Goal: Task Accomplishment & Management: Contribute content

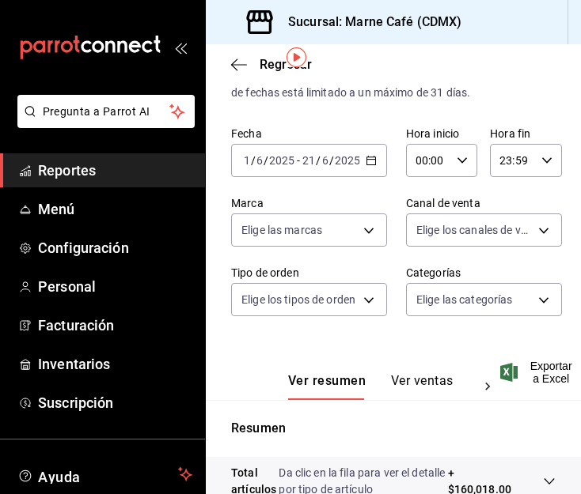
scroll to position [54, 2]
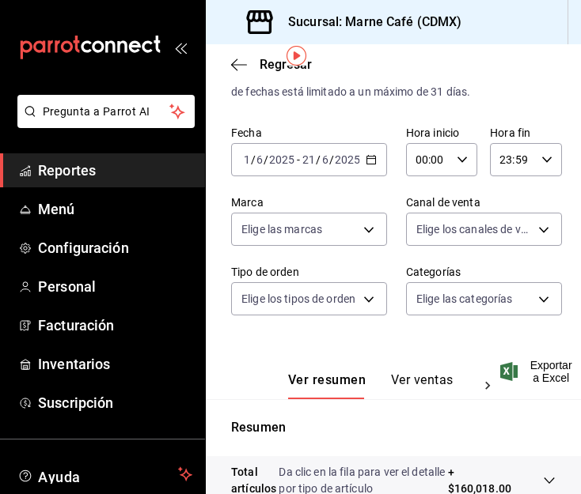
click at [365, 163] on icon "button" at bounding box center [370, 159] width 11 height 11
click at [45, 207] on span "Menú" at bounding box center [115, 209] width 154 height 21
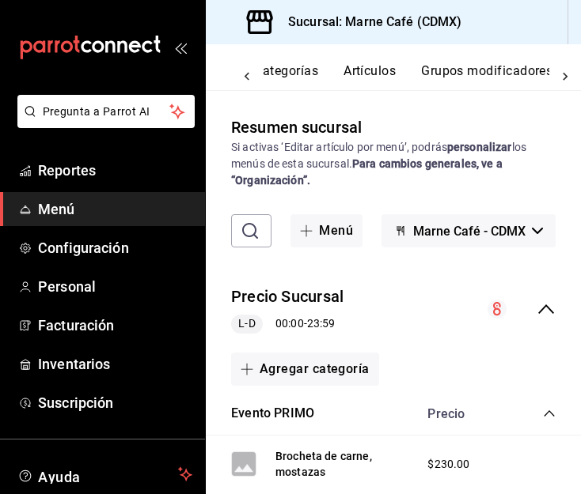
scroll to position [0, 176]
click at [356, 69] on button "Artículos" at bounding box center [349, 76] width 52 height 27
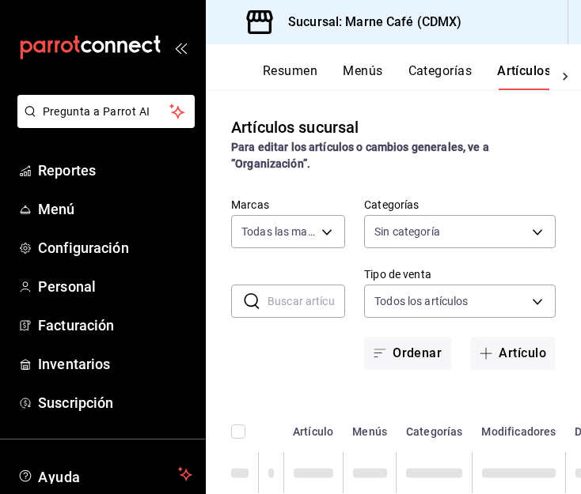
type input "1de43ec4-5740-462f-8f46-0a28532c7ccb"
type input "e64d3211-e778-49dc-848f-be153e39aa94,e74fc8ff-58a8-4812-b9f2-2c0428788cc5,18140…"
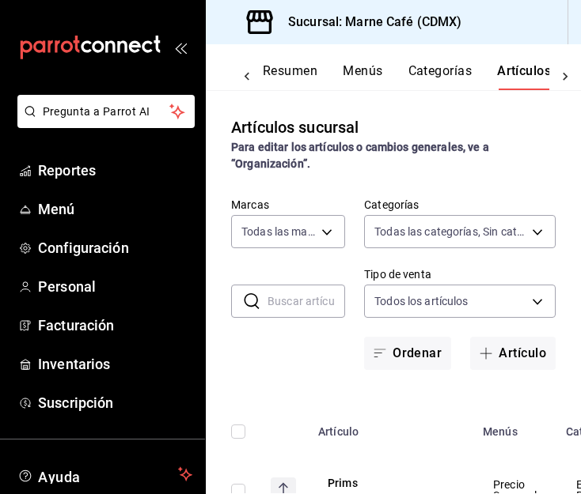
scroll to position [0, 4]
click at [496, 358] on button "Artículo" at bounding box center [512, 353] width 85 height 33
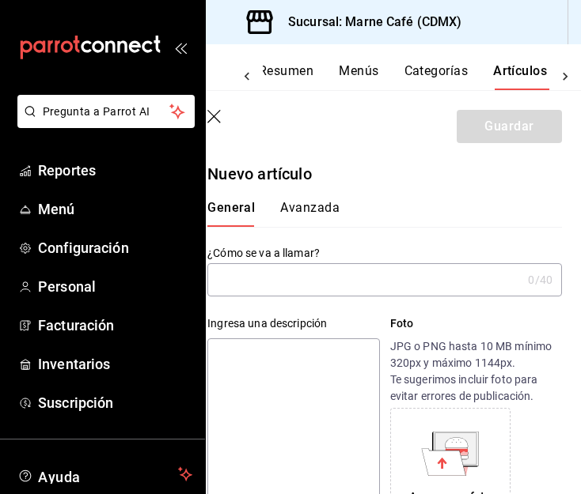
click at [296, 285] on input "text" at bounding box center [364, 280] width 314 height 32
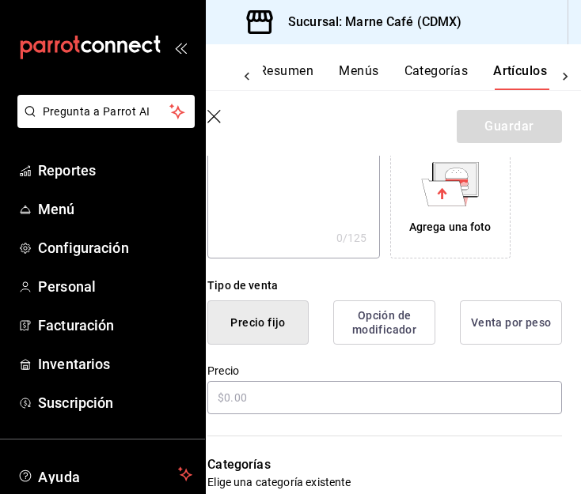
scroll to position [277, 0]
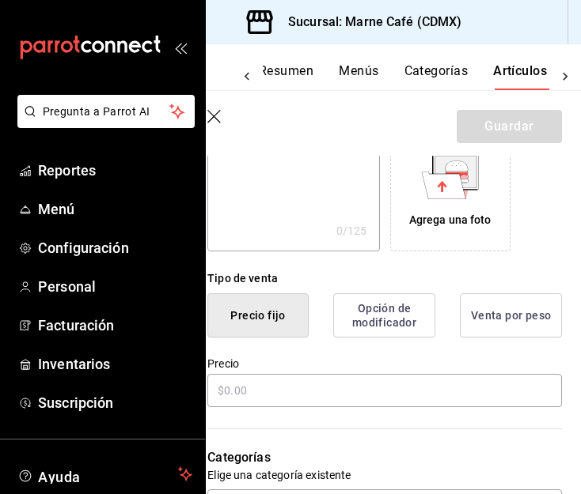
type input "Biancospino"
click at [267, 410] on div "Categorías Elige una categoría existente" at bounding box center [374, 466] width 373 height 113
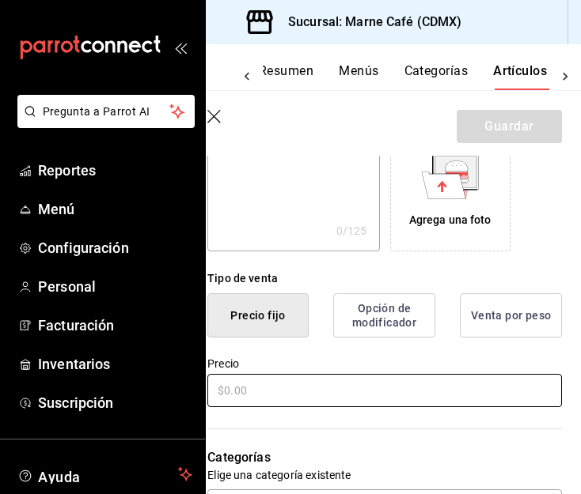
click at [304, 390] on input "text" at bounding box center [384, 390] width 354 height 33
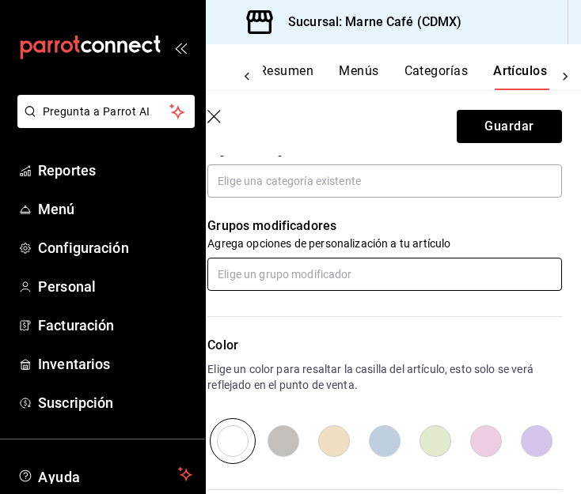
scroll to position [604, 0]
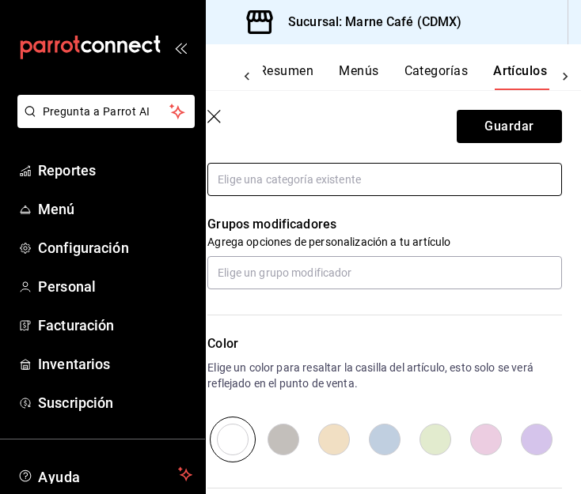
type input "$900.00"
click at [338, 176] on input "text" at bounding box center [384, 179] width 354 height 33
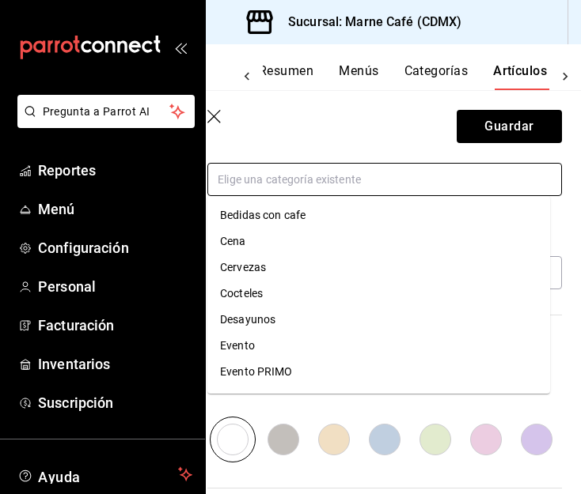
scroll to position [206, 0]
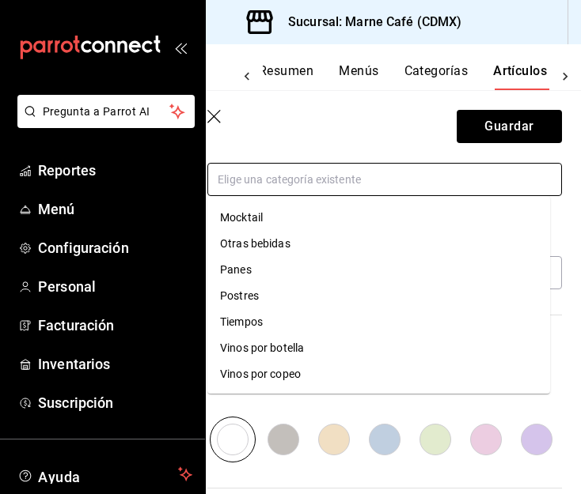
click at [313, 343] on li "Vinos por botella" at bounding box center [378, 348] width 343 height 26
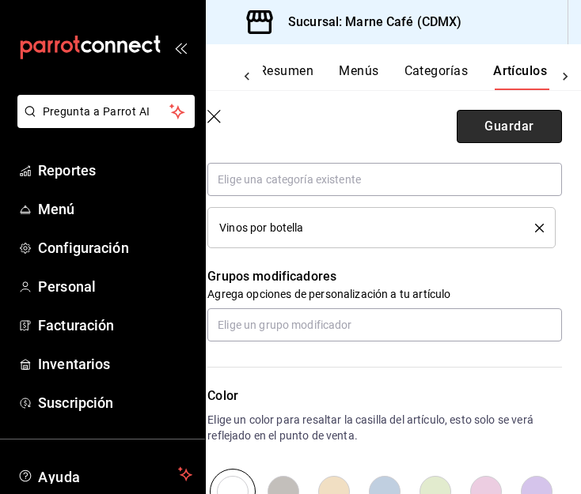
click at [483, 127] on button "Guardar" at bounding box center [508, 126] width 105 height 33
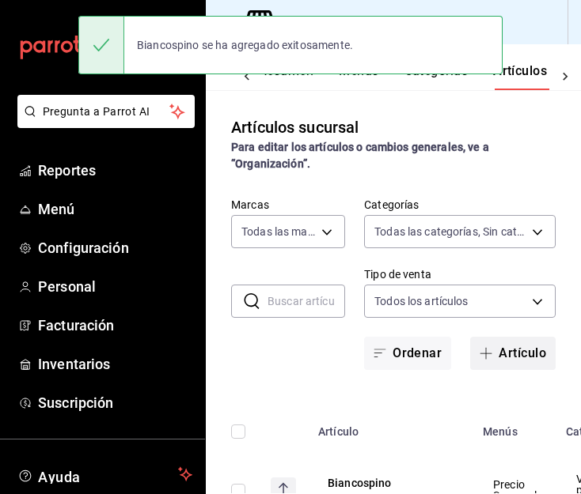
click at [483, 350] on span "button" at bounding box center [488, 353] width 19 height 13
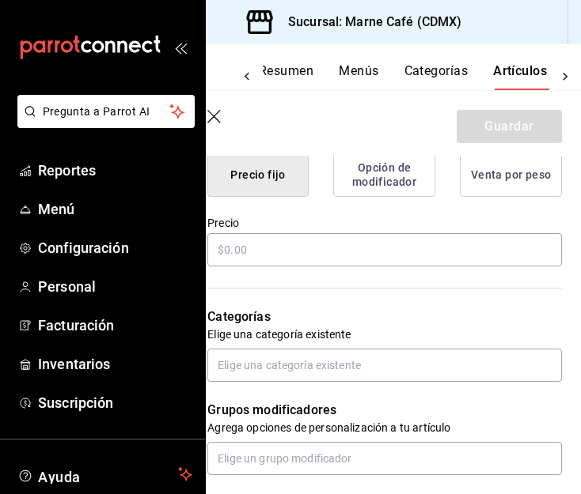
scroll to position [418, 0]
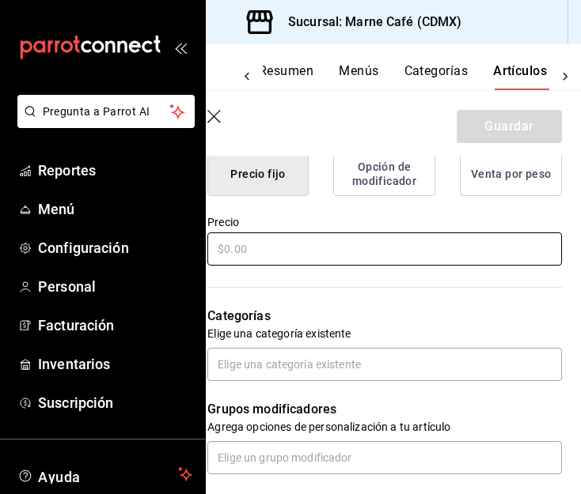
type input "Biancospino"
click at [266, 255] on input "text" at bounding box center [384, 249] width 354 height 33
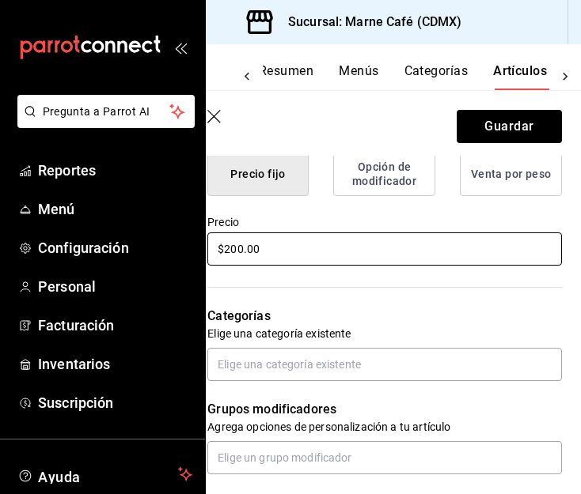
scroll to position [455, 0]
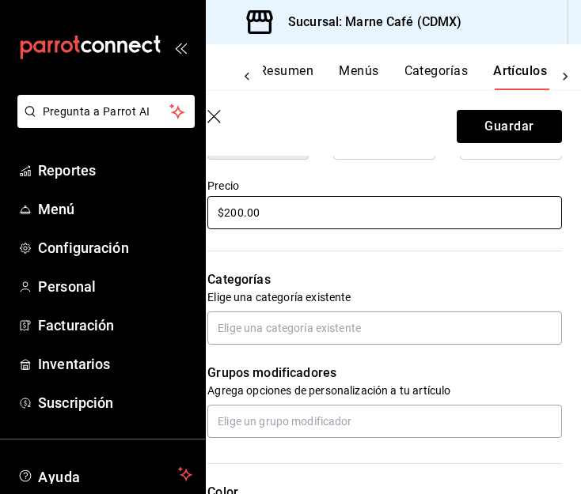
type input "$200.00"
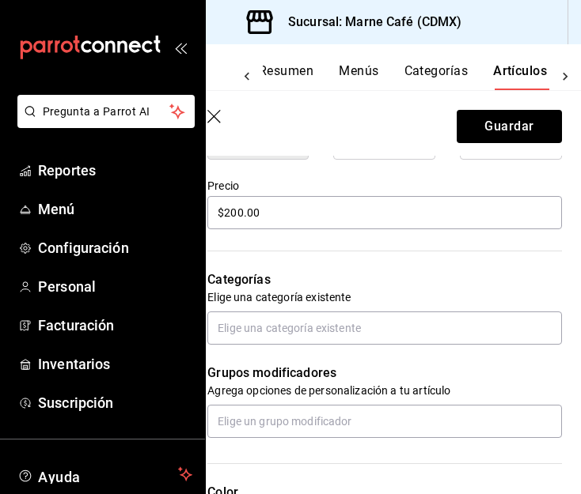
click at [248, 309] on div "Categorías Elige una categoría existente" at bounding box center [374, 288] width 373 height 113
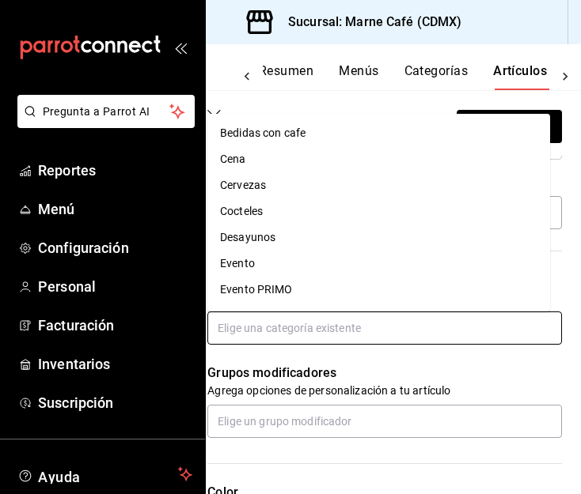
click at [248, 313] on input "text" at bounding box center [384, 328] width 354 height 33
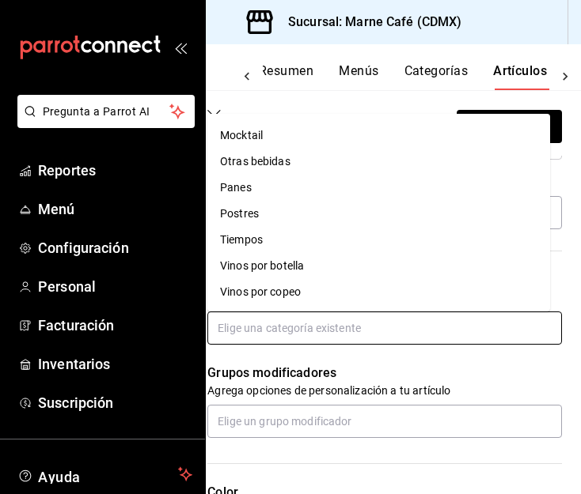
click at [297, 299] on li "Vinos por copeo" at bounding box center [378, 292] width 343 height 26
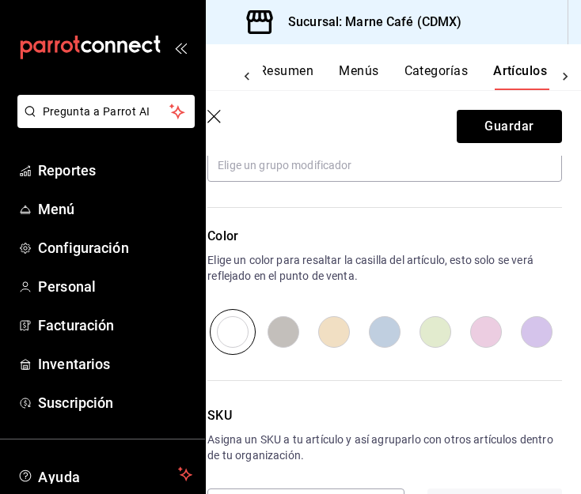
scroll to position [823, 0]
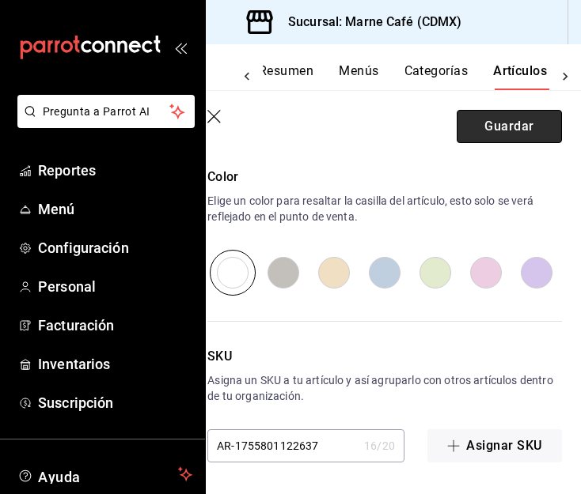
click at [492, 142] on button "Guardar" at bounding box center [508, 126] width 105 height 33
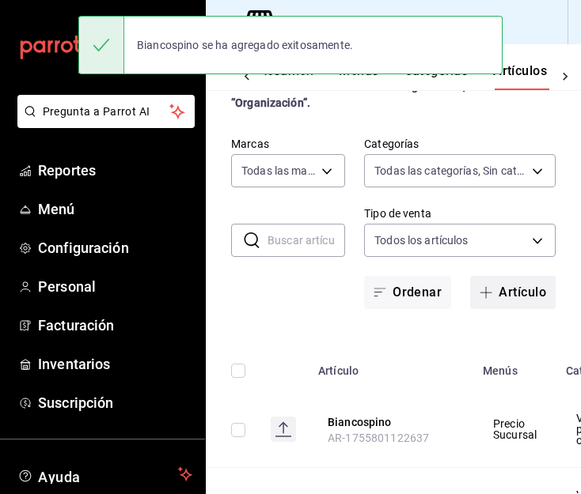
scroll to position [62, 0]
click at [497, 286] on button "Artículo" at bounding box center [512, 291] width 85 height 33
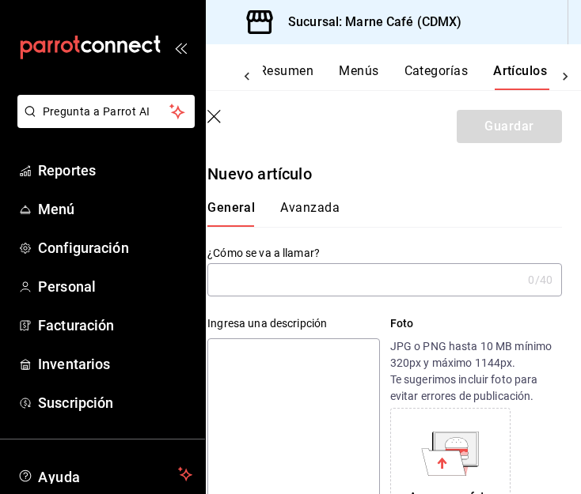
scroll to position [7, 0]
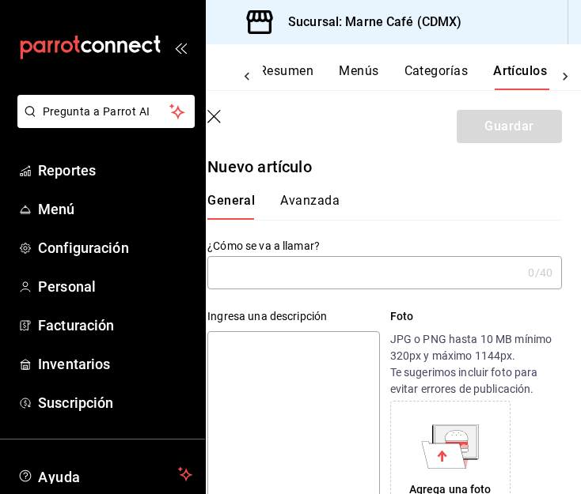
click at [278, 267] on input "text" at bounding box center [364, 273] width 314 height 32
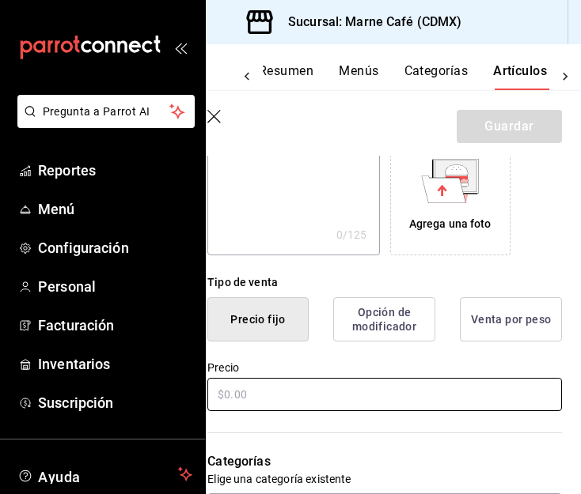
scroll to position [274, 0]
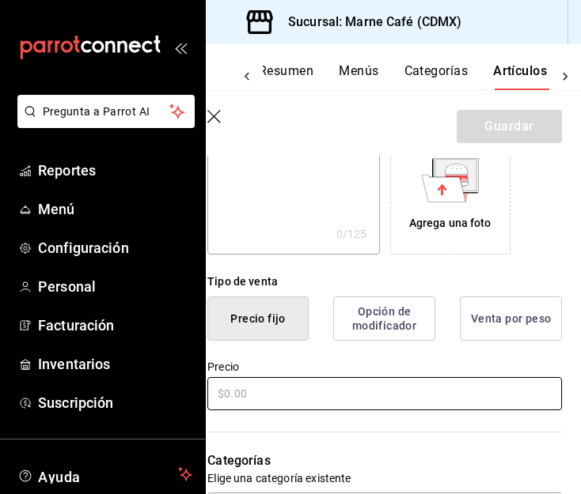
type input "Marangona Lungana"
click at [231, 395] on input "text" at bounding box center [384, 393] width 354 height 33
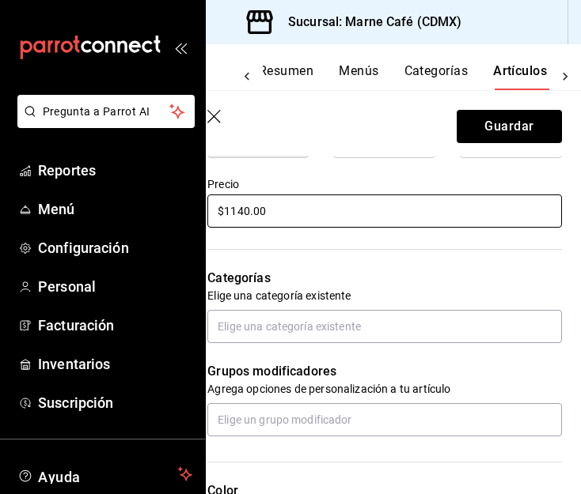
scroll to position [461, 0]
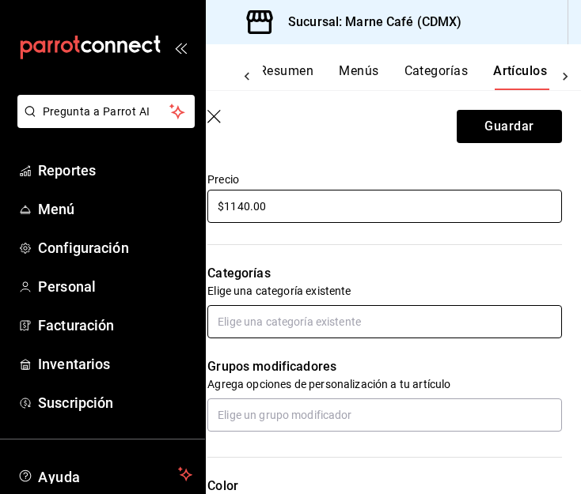
type input "$1140.00"
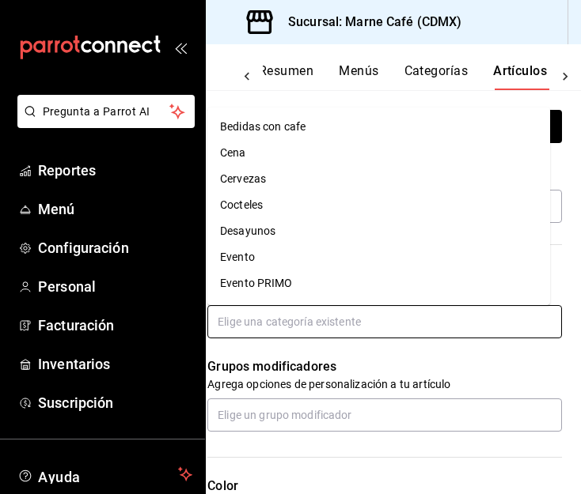
click at [315, 320] on input "text" at bounding box center [384, 321] width 354 height 33
click at [309, 328] on input "text" at bounding box center [384, 321] width 354 height 33
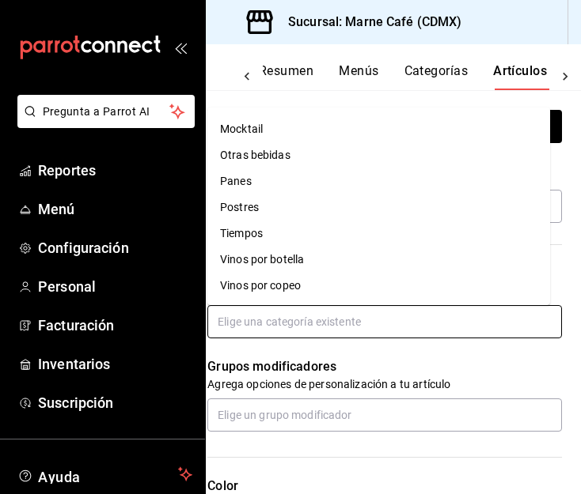
click at [309, 259] on li "Vinos por botella" at bounding box center [378, 260] width 343 height 26
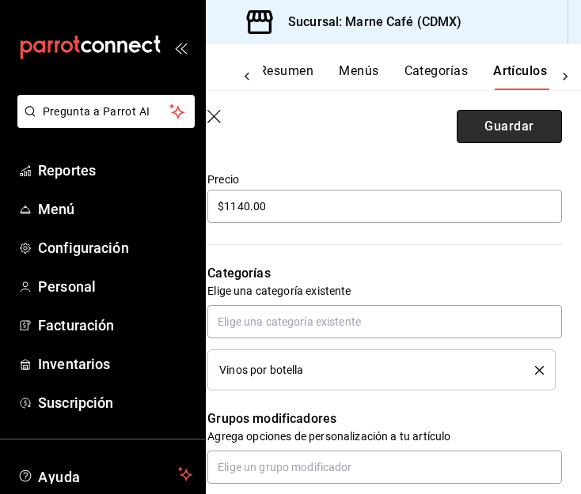
click at [478, 134] on button "Guardar" at bounding box center [508, 126] width 105 height 33
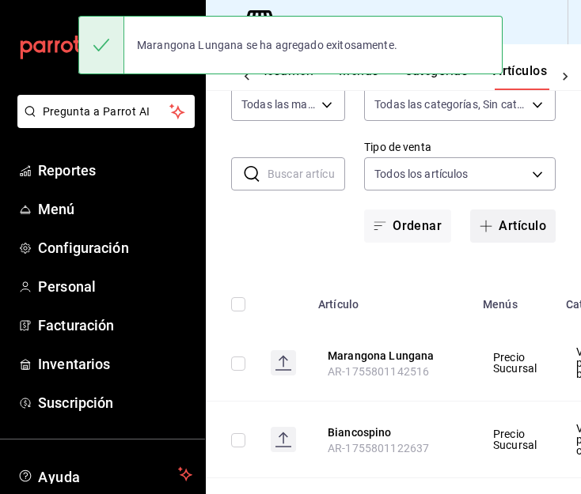
scroll to position [128, 0]
click at [480, 224] on span "button" at bounding box center [488, 225] width 19 height 13
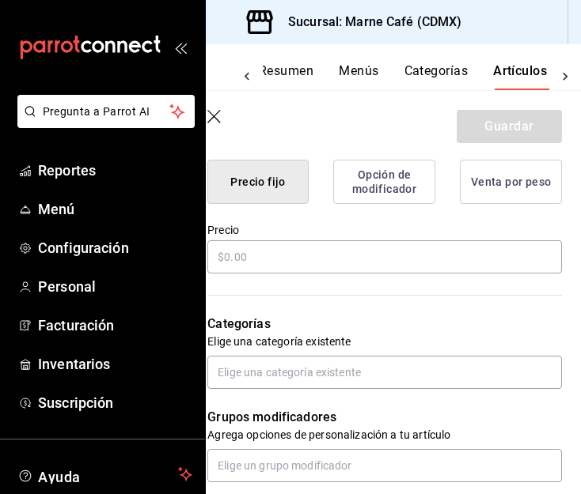
scroll to position [441, 0]
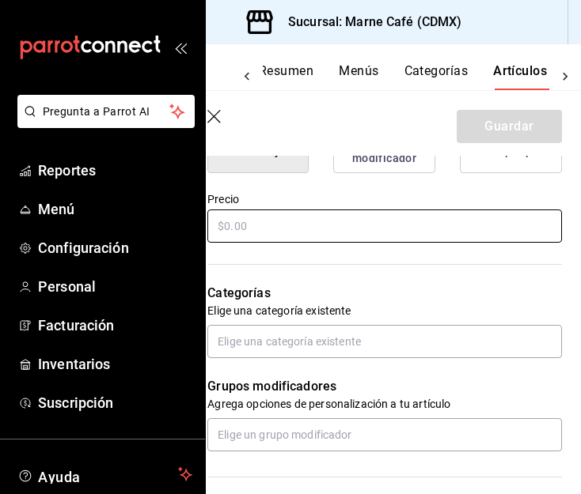
type input "Marangona Lungana"
click at [255, 235] on input "text" at bounding box center [384, 226] width 354 height 33
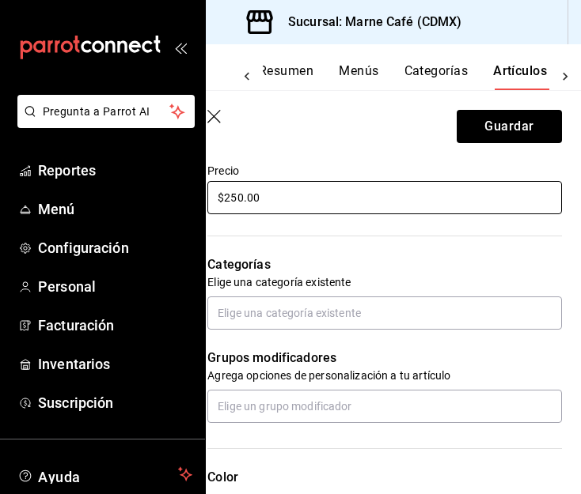
scroll to position [471, 0]
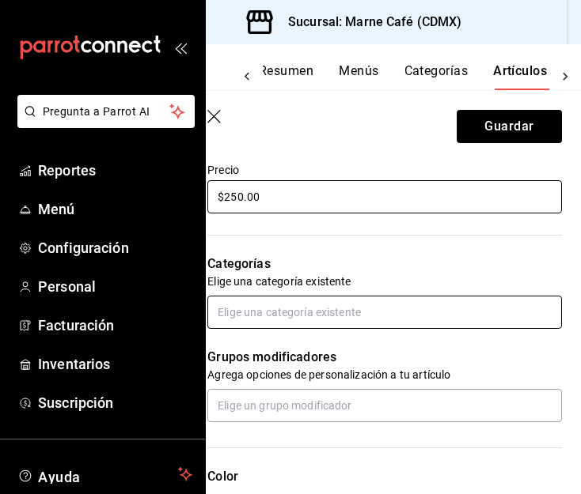
type input "$250.00"
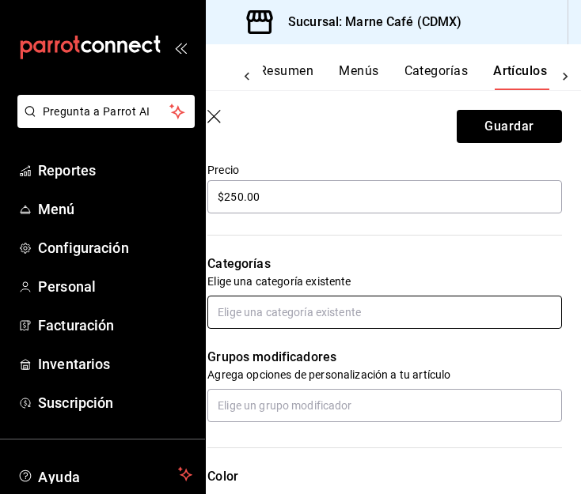
click at [256, 316] on input "text" at bounding box center [384, 312] width 354 height 33
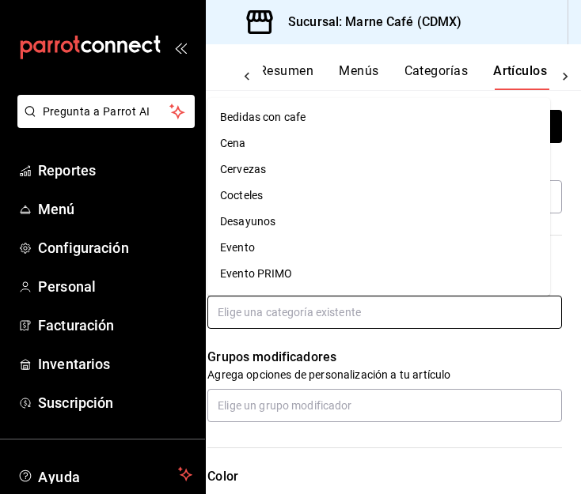
scroll to position [206, 0]
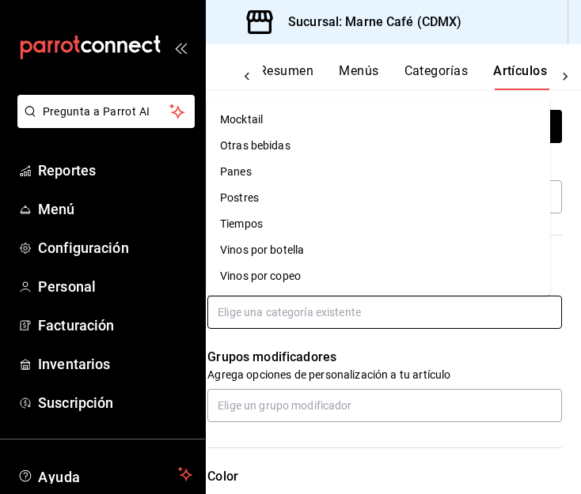
click at [284, 274] on li "Vinos por copeo" at bounding box center [378, 276] width 343 height 26
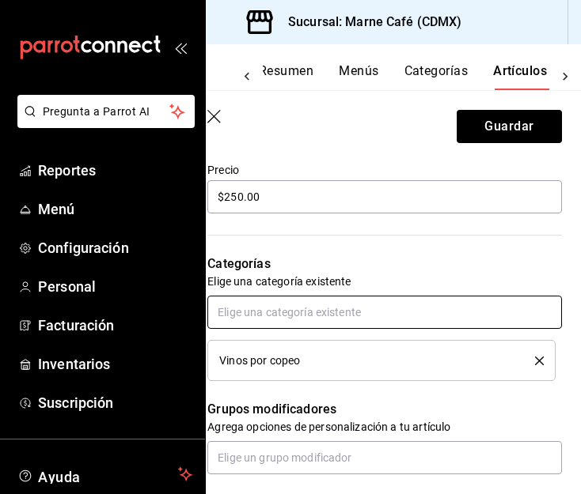
scroll to position [823, 0]
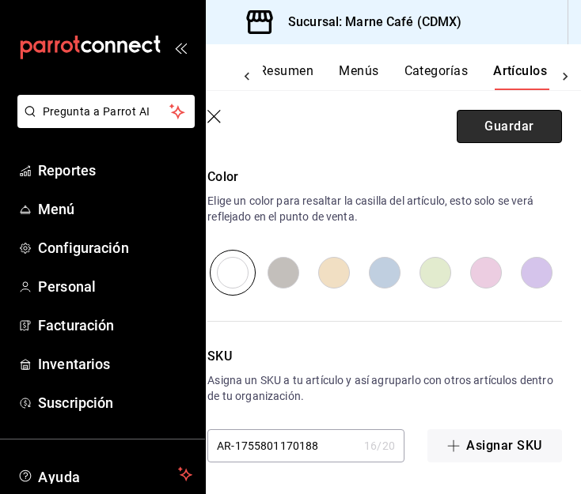
click at [492, 115] on button "Guardar" at bounding box center [508, 126] width 105 height 33
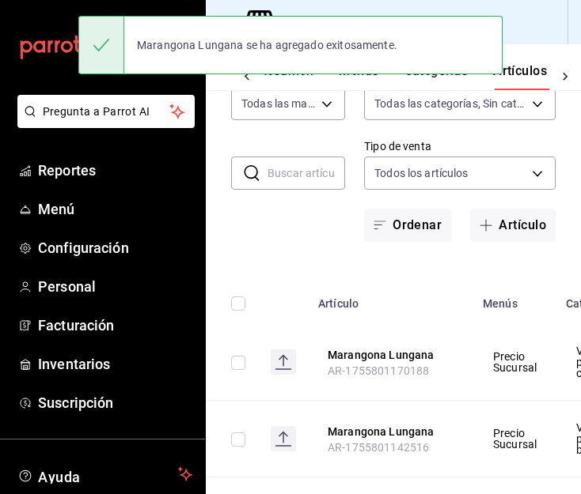
scroll to position [166, 0]
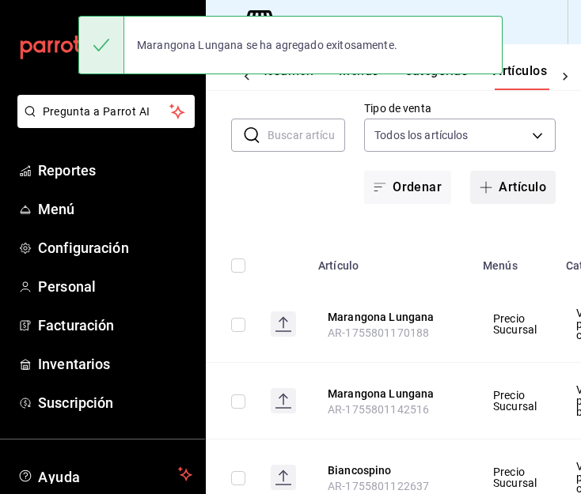
click at [513, 180] on button "Artículo" at bounding box center [512, 187] width 85 height 33
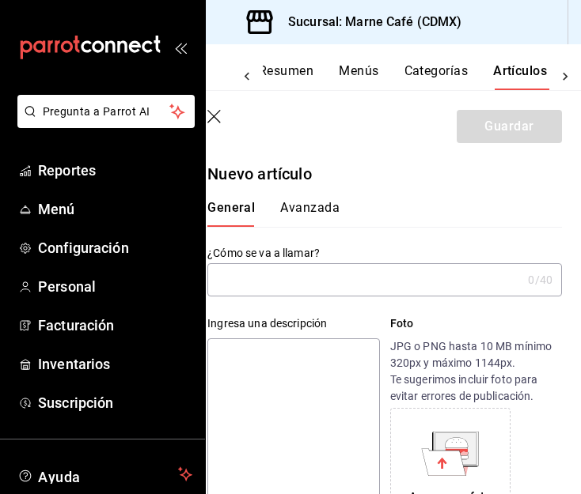
type input "1"
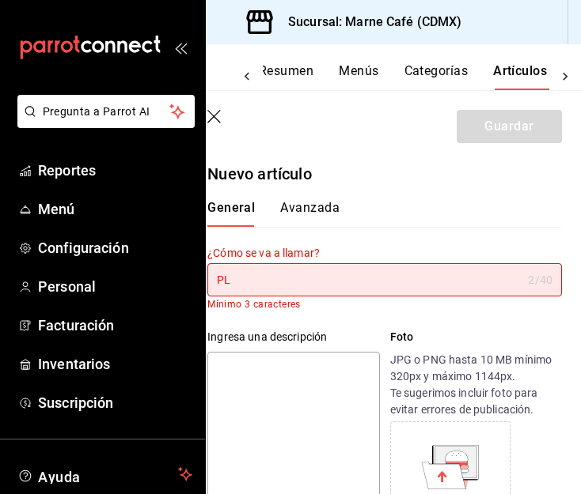
type input "P"
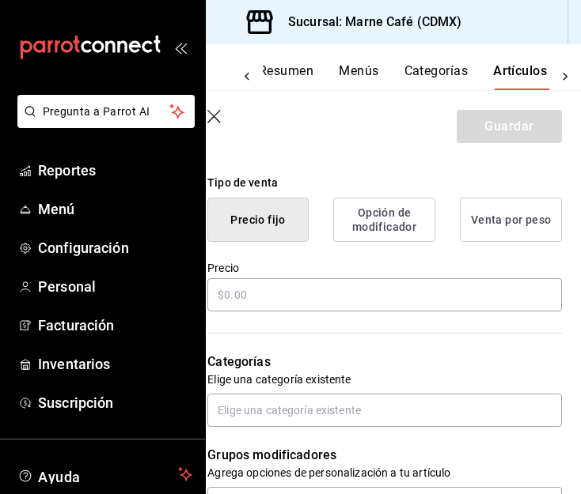
scroll to position [374, 0]
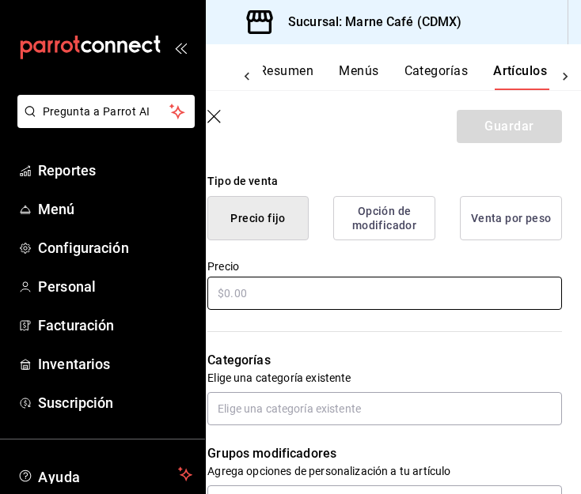
type input "Palikos"
click at [267, 282] on input "text" at bounding box center [384, 293] width 354 height 33
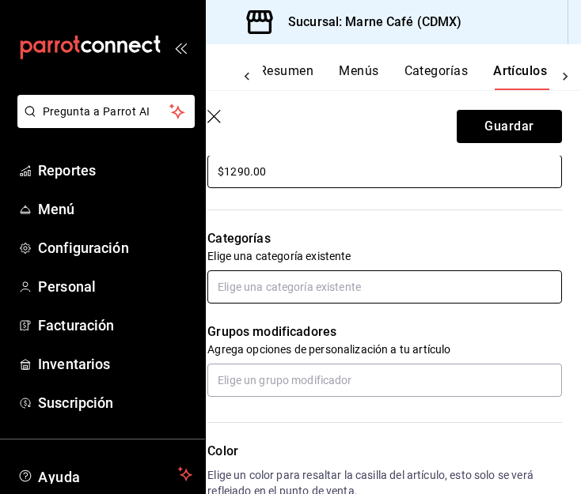
scroll to position [497, 0]
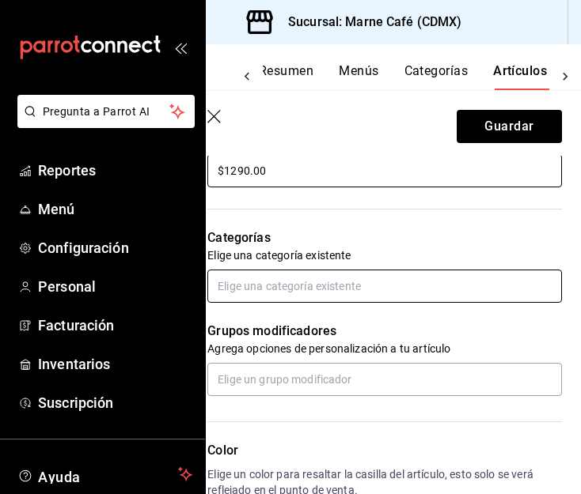
type input "$1290.00"
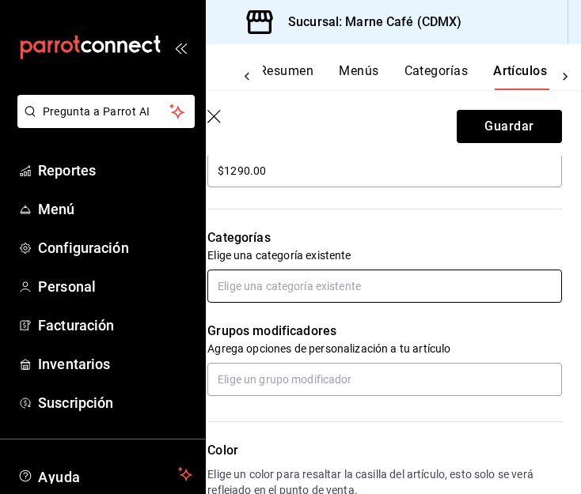
click at [311, 282] on input "text" at bounding box center [384, 286] width 354 height 33
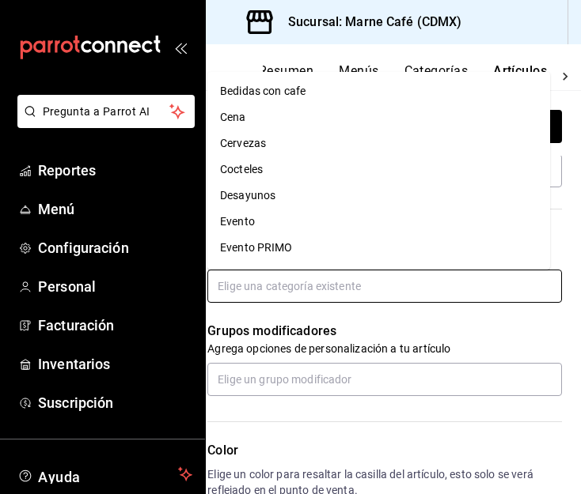
scroll to position [206, 0]
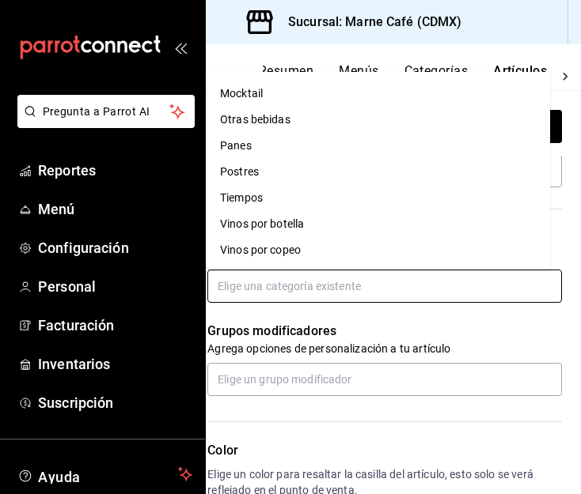
click at [332, 222] on li "Vinos por botella" at bounding box center [378, 224] width 343 height 26
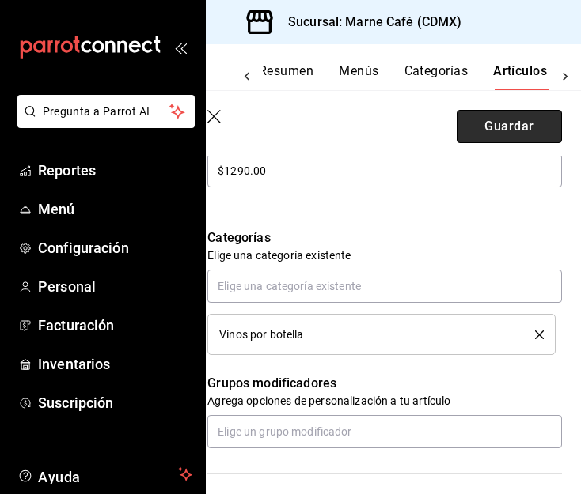
click at [496, 119] on button "Guardar" at bounding box center [508, 126] width 105 height 33
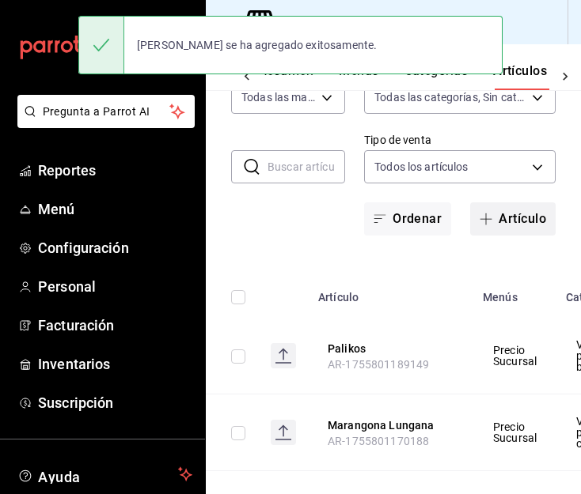
click at [494, 226] on button "Artículo" at bounding box center [512, 219] width 85 height 33
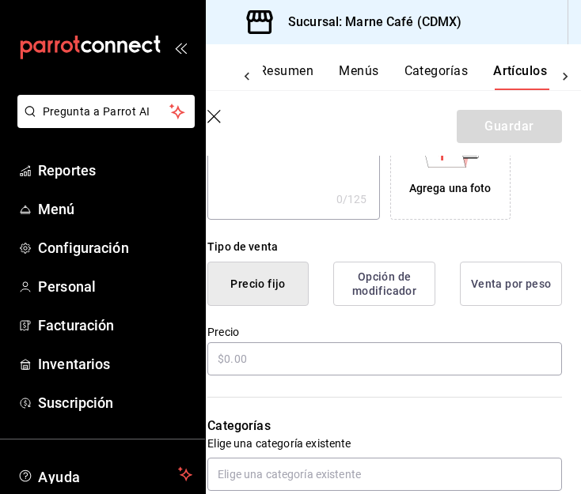
scroll to position [309, 0]
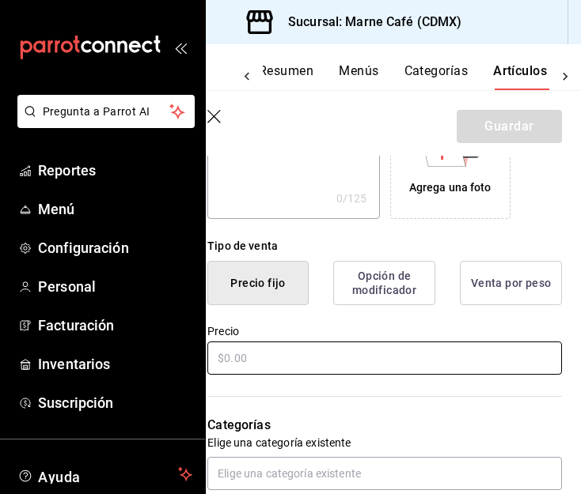
type input "Palikos"
click at [242, 362] on input "text" at bounding box center [384, 358] width 354 height 33
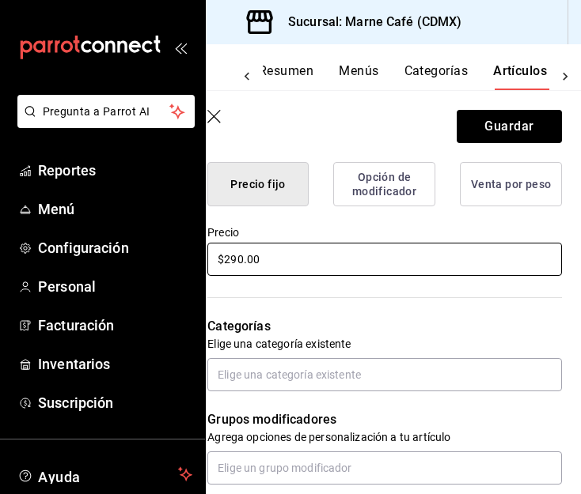
scroll to position [457, 0]
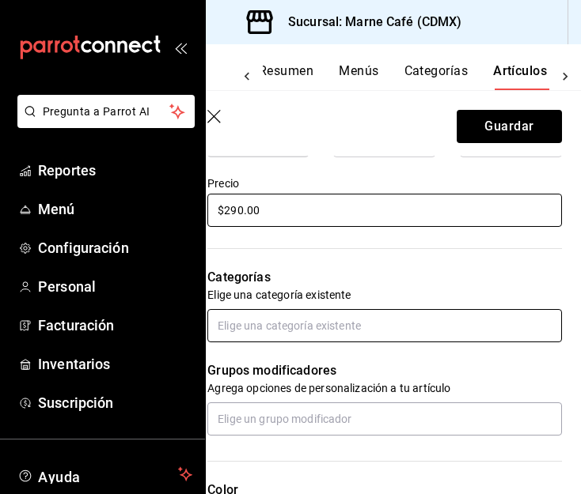
type input "$290.00"
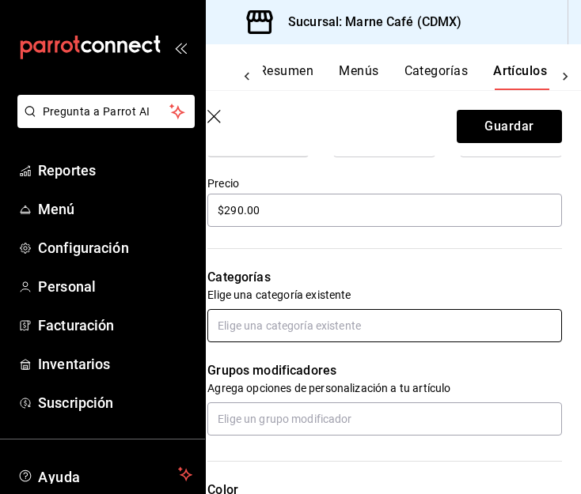
click at [363, 316] on input "text" at bounding box center [384, 325] width 354 height 33
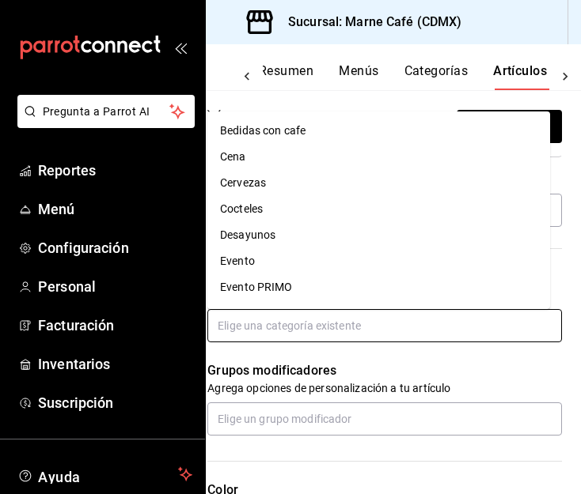
scroll to position [206, 0]
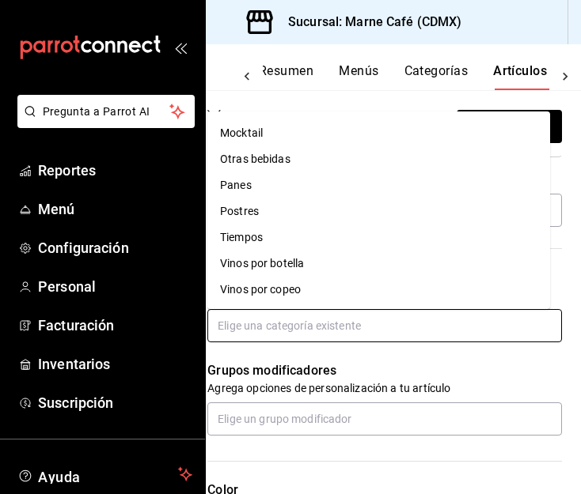
click at [309, 286] on li "Vinos por copeo" at bounding box center [378, 290] width 343 height 26
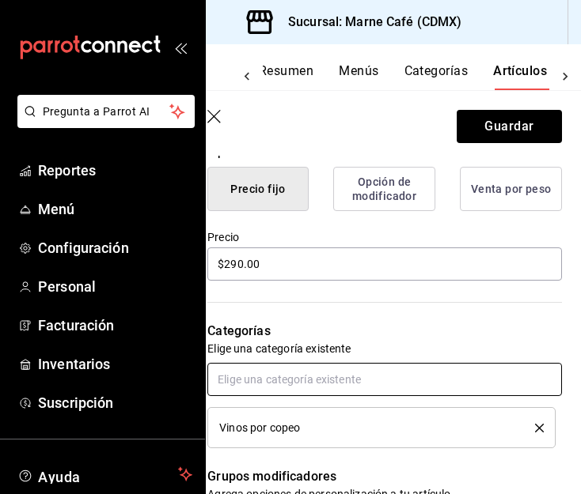
scroll to position [403, 0]
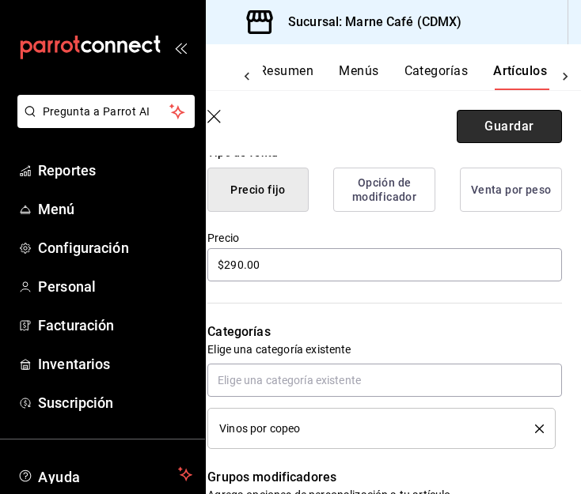
click at [482, 116] on button "Guardar" at bounding box center [508, 126] width 105 height 33
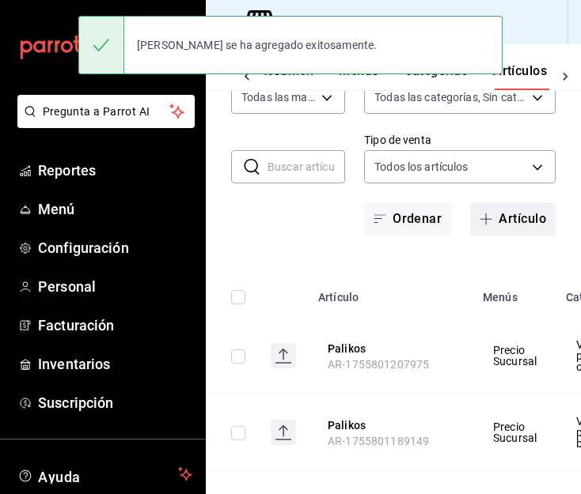
click at [491, 214] on button "Artículo" at bounding box center [512, 219] width 85 height 33
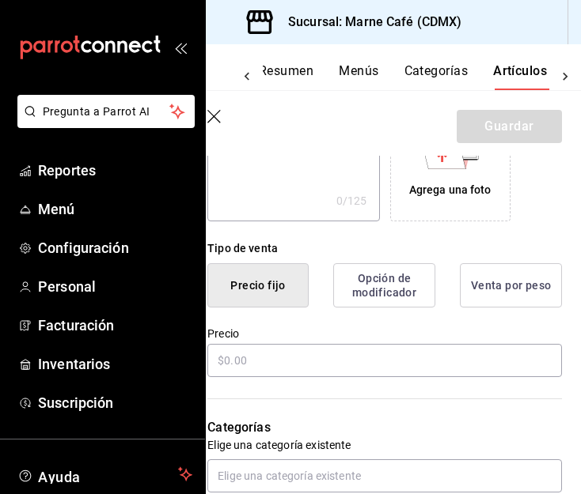
scroll to position [325, 0]
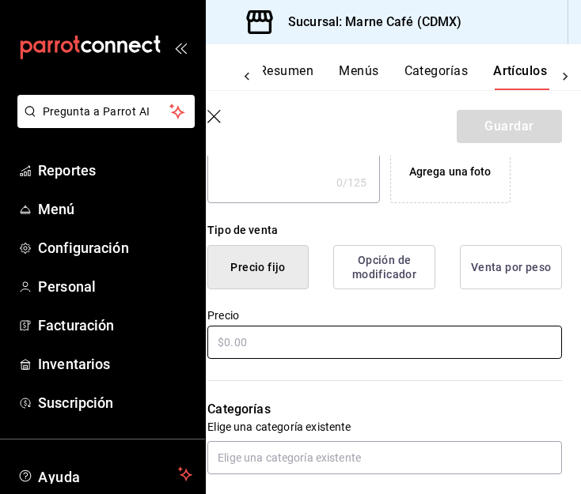
type input "Pet [PERSON_NAME]"
click at [297, 335] on input "text" at bounding box center [384, 342] width 354 height 33
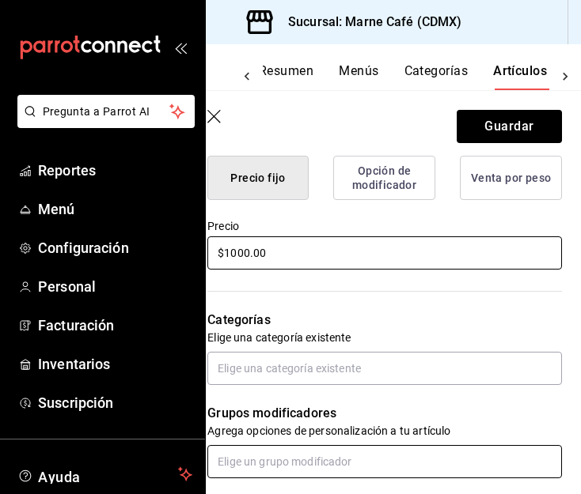
scroll to position [415, 0]
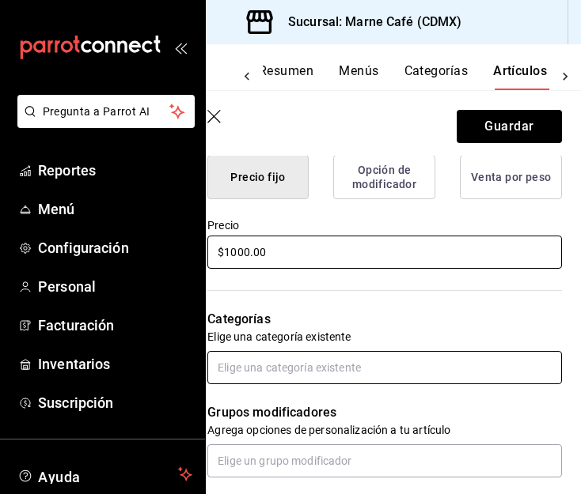
type input "$1000.00"
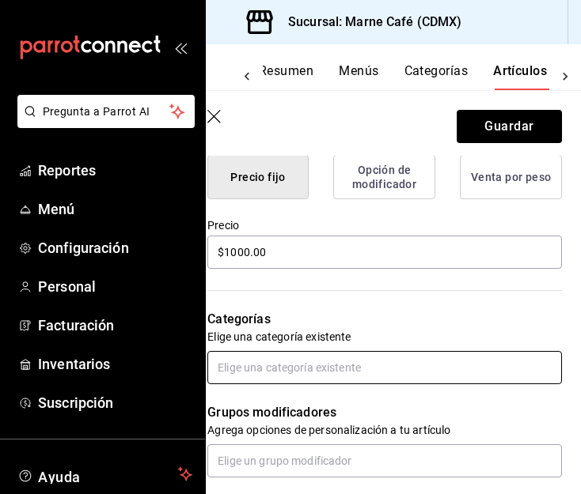
click at [327, 363] on input "text" at bounding box center [384, 367] width 354 height 33
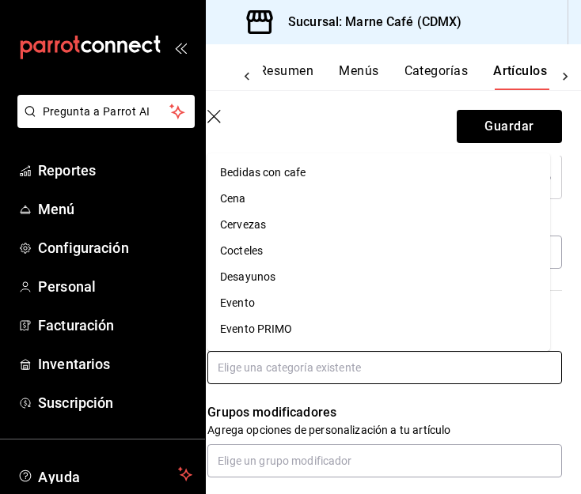
scroll to position [206, 0]
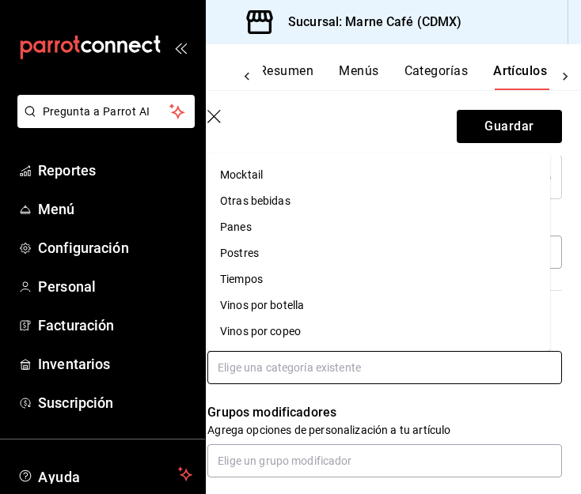
click at [324, 305] on li "Vinos por botella" at bounding box center [378, 306] width 343 height 26
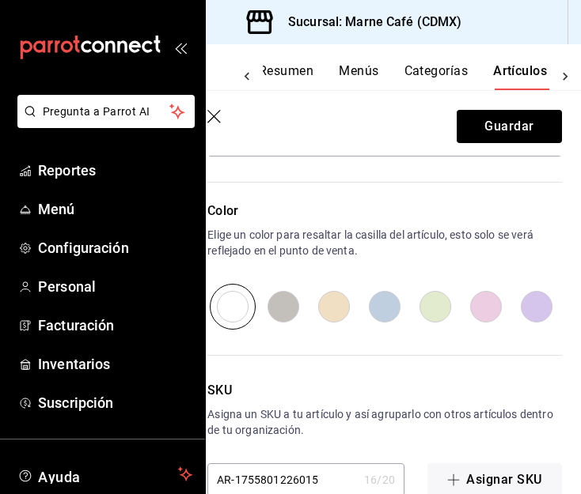
scroll to position [823, 0]
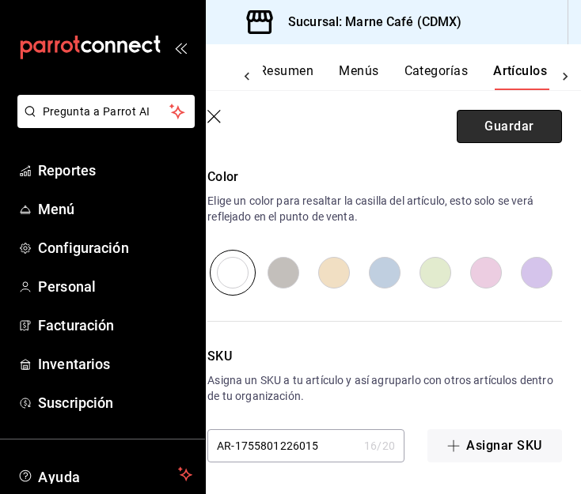
click at [489, 134] on button "Guardar" at bounding box center [508, 126] width 105 height 33
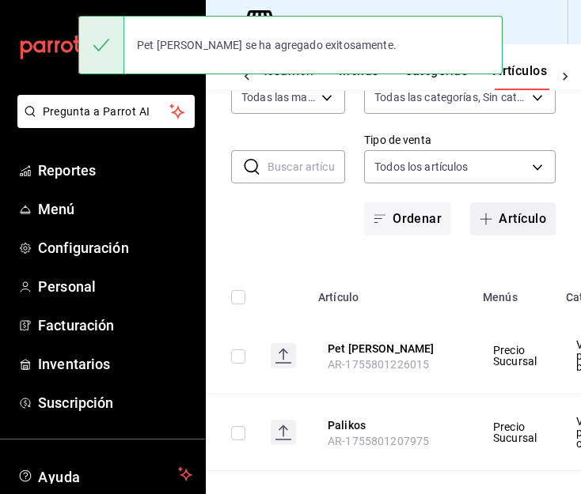
click at [482, 221] on span "button" at bounding box center [488, 219] width 19 height 13
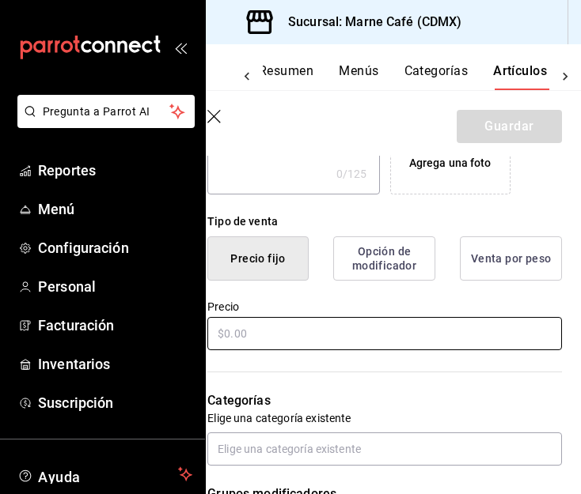
scroll to position [339, 0]
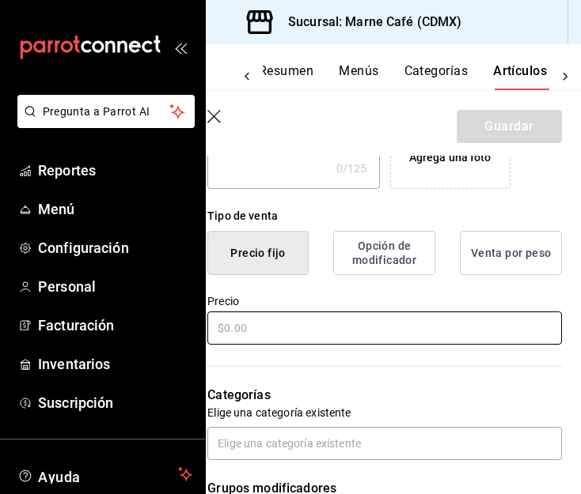
type input "Pet [PERSON_NAME]"
click at [293, 336] on input "text" at bounding box center [384, 328] width 354 height 33
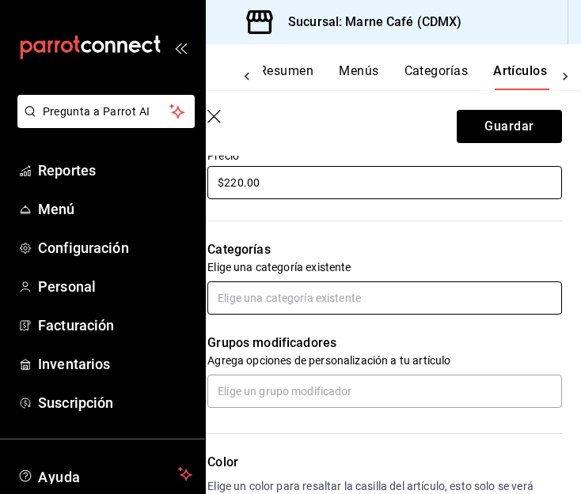
scroll to position [482, 0]
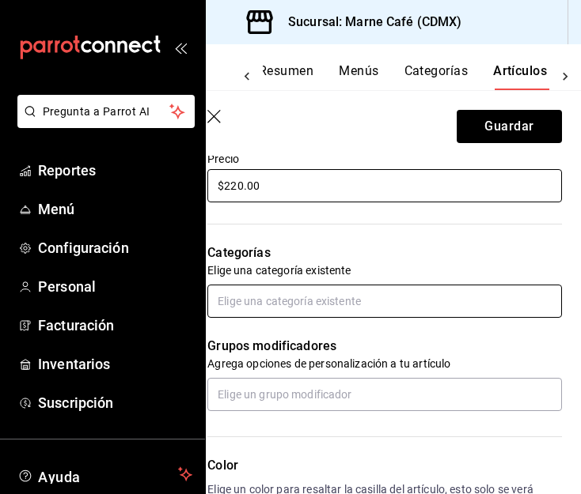
type input "$220.00"
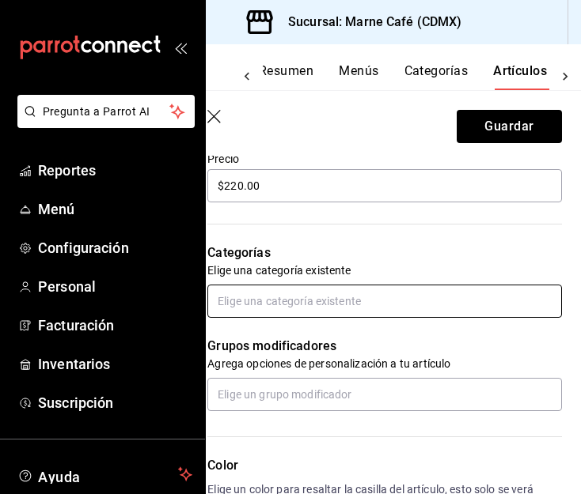
click at [295, 296] on input "text" at bounding box center [384, 301] width 354 height 33
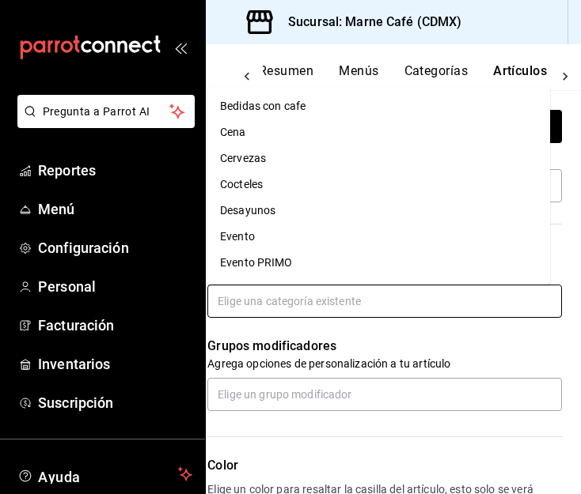
scroll to position [206, 0]
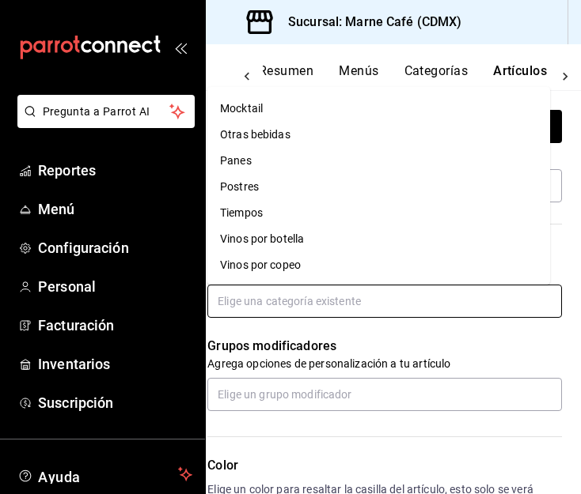
click at [304, 267] on li "Vinos por copeo" at bounding box center [378, 265] width 343 height 26
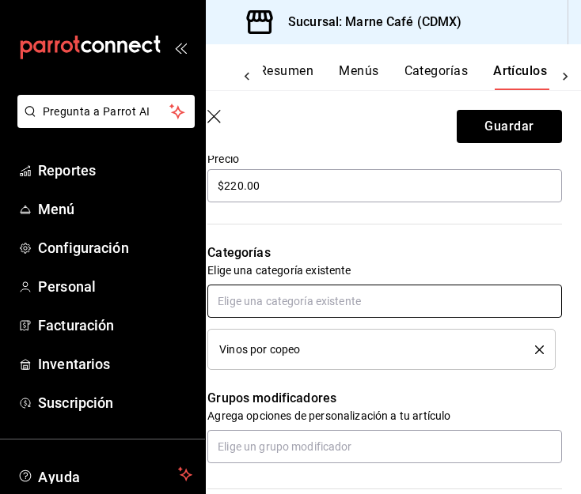
scroll to position [823, 0]
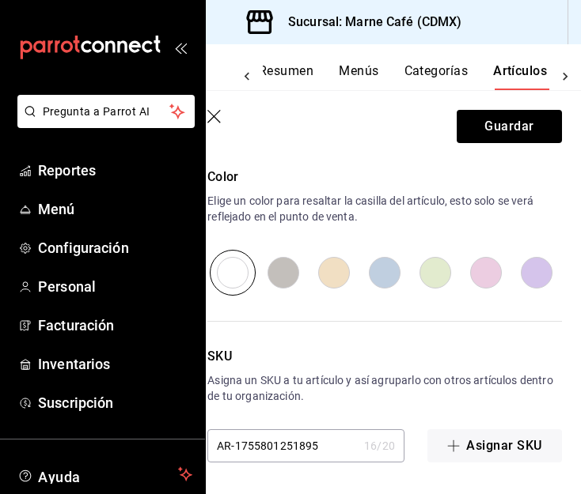
click at [507, 149] on header "Guardar" at bounding box center [384, 123] width 392 height 65
click at [493, 120] on button "Guardar" at bounding box center [508, 126] width 105 height 33
